Goal: Information Seeking & Learning: Check status

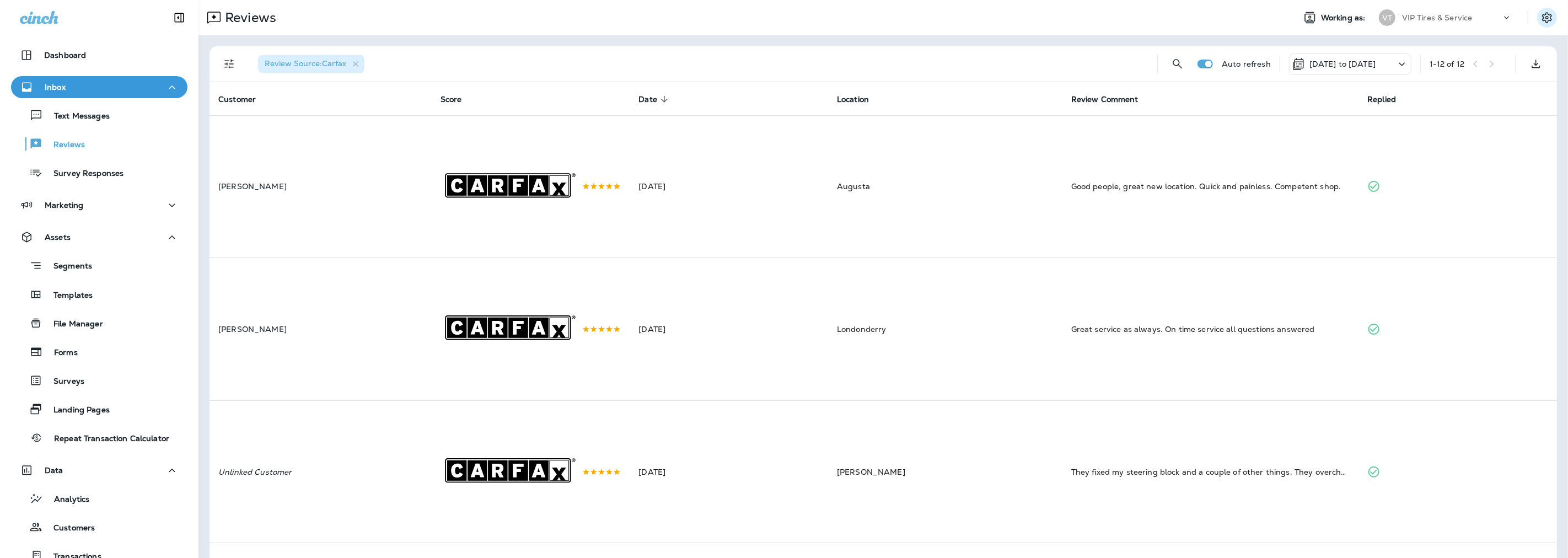
click at [1539, 25] on button "Settings" at bounding box center [1547, 17] width 20 height 20
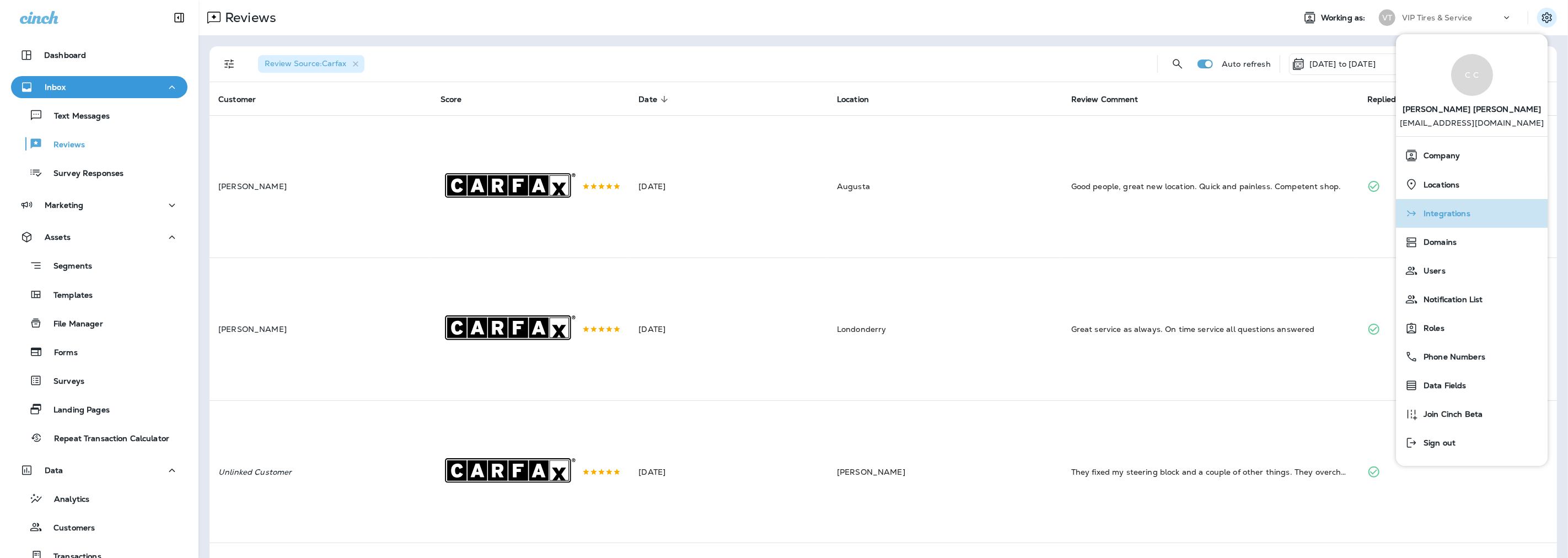
click at [1474, 219] on div "Integrations" at bounding box center [1472, 213] width 143 height 22
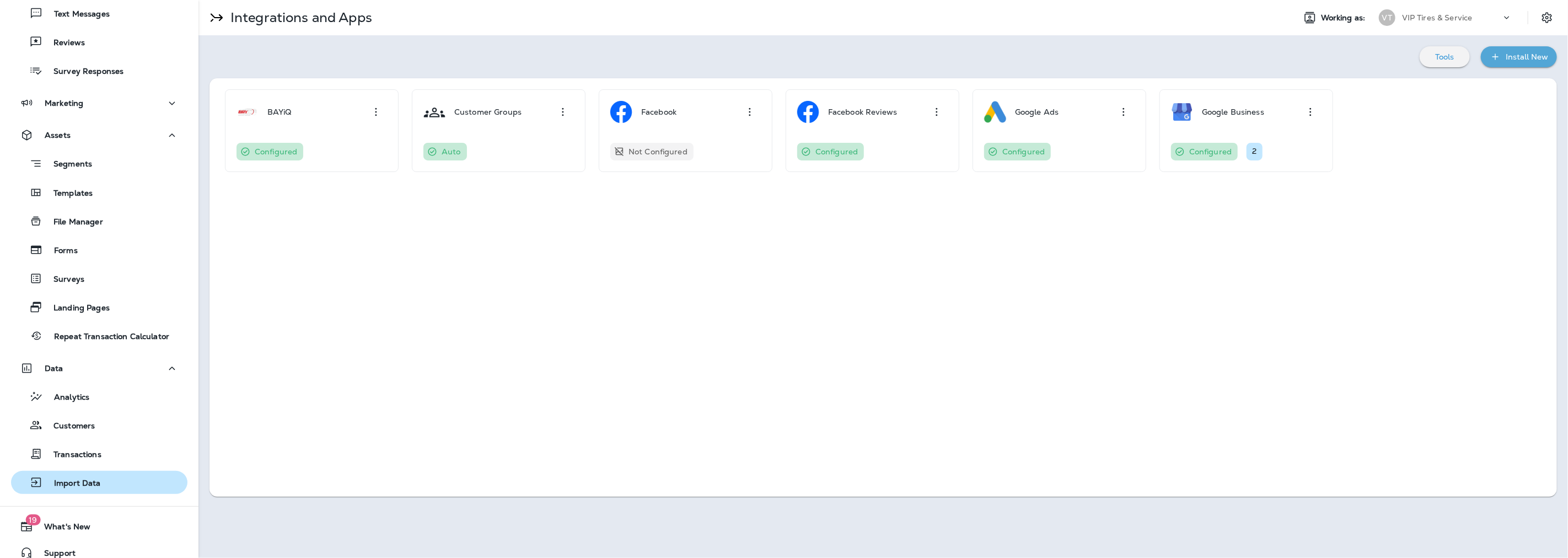
scroll to position [113, 0]
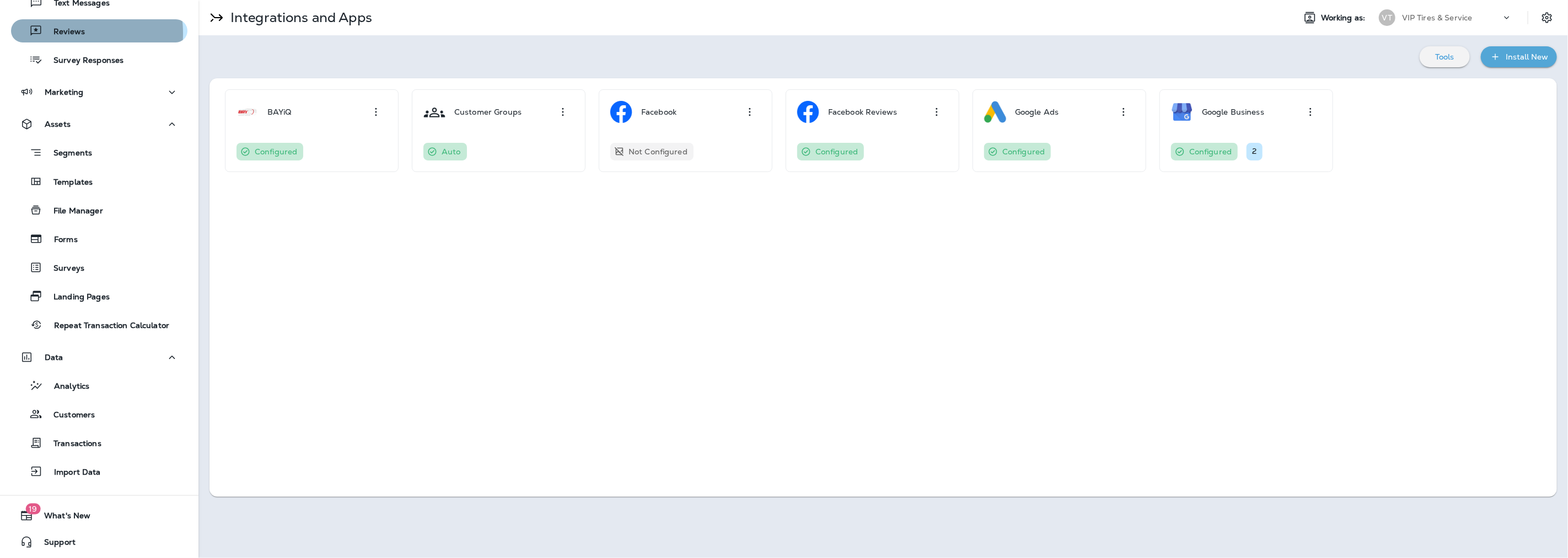
click at [61, 33] on p "Reviews" at bounding box center [64, 32] width 43 height 10
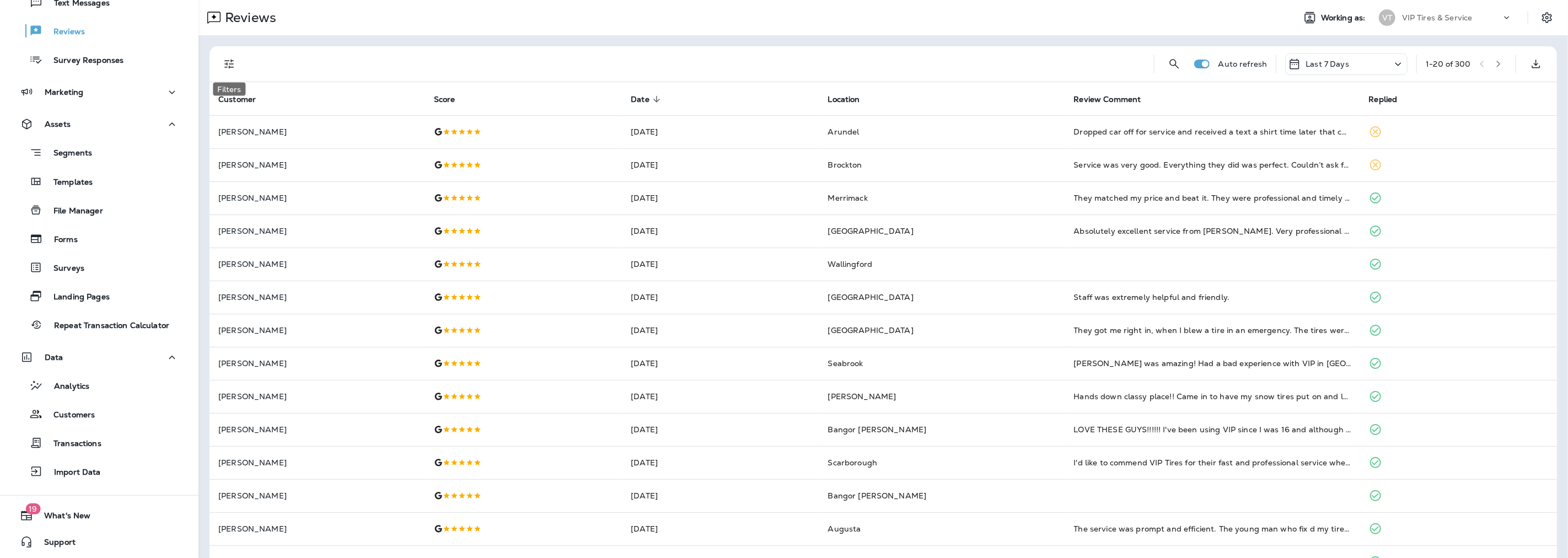
click at [229, 65] on icon "Filters" at bounding box center [230, 64] width 13 height 13
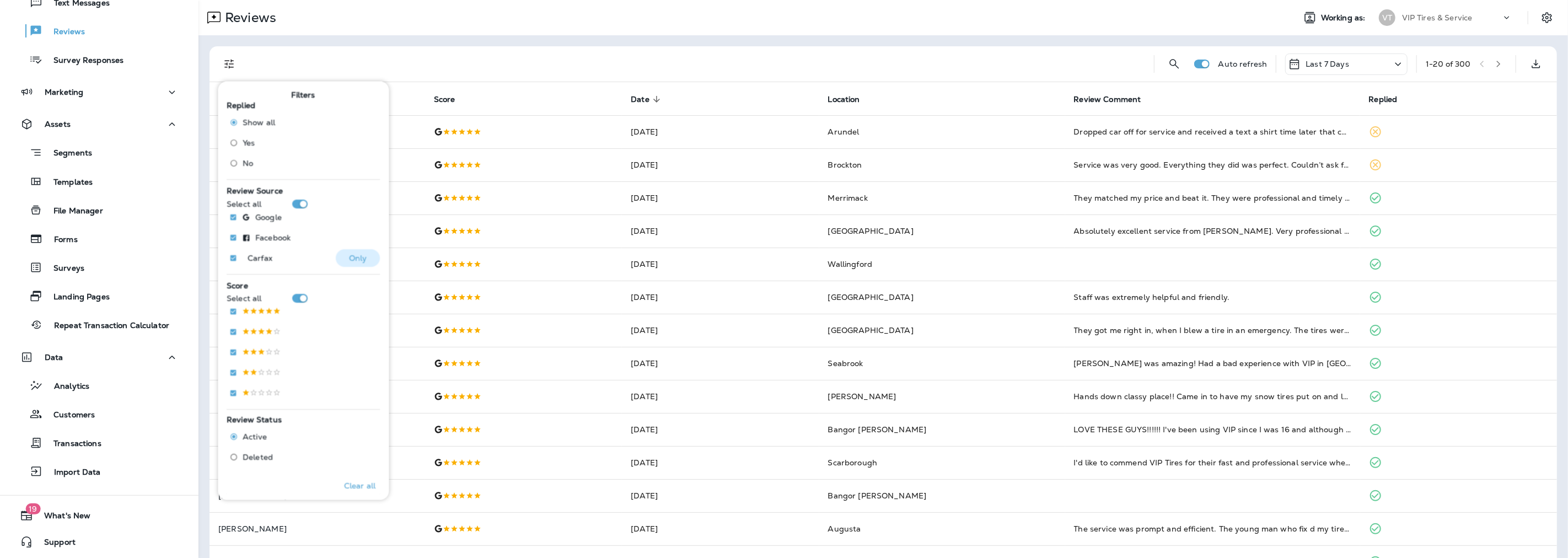
click at [349, 255] on p "Only" at bounding box center [358, 258] width 18 height 9
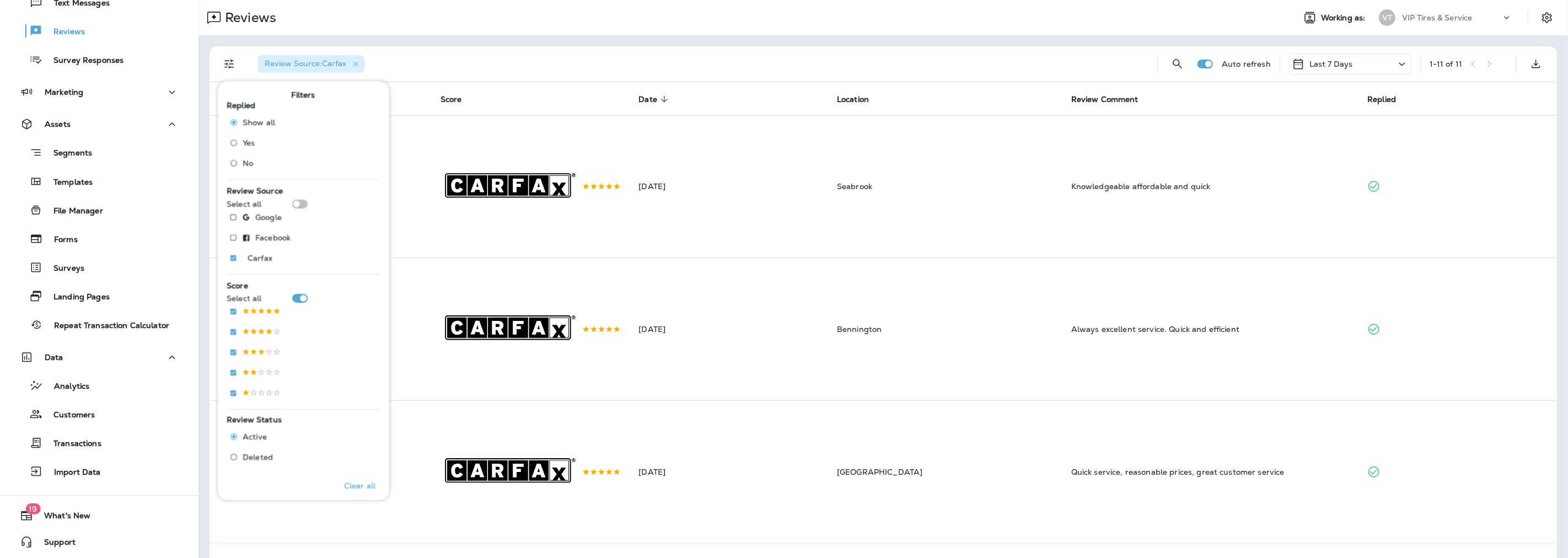
click at [977, 49] on div "Review Source : Carfax" at bounding box center [699, 64] width 899 height 35
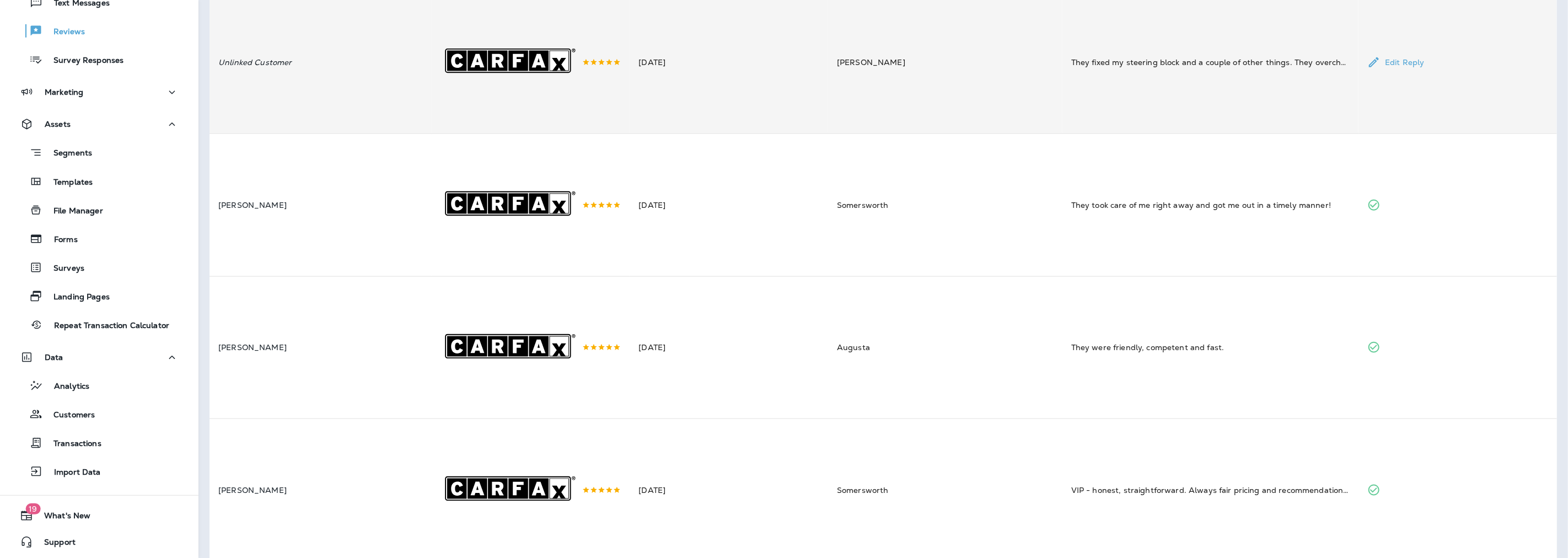
scroll to position [1186, 0]
